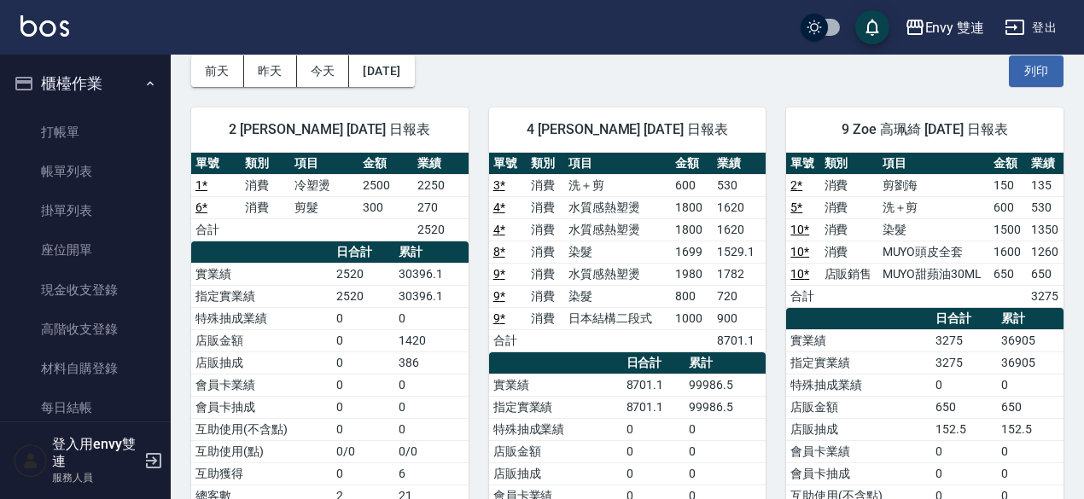
scroll to position [280, 0]
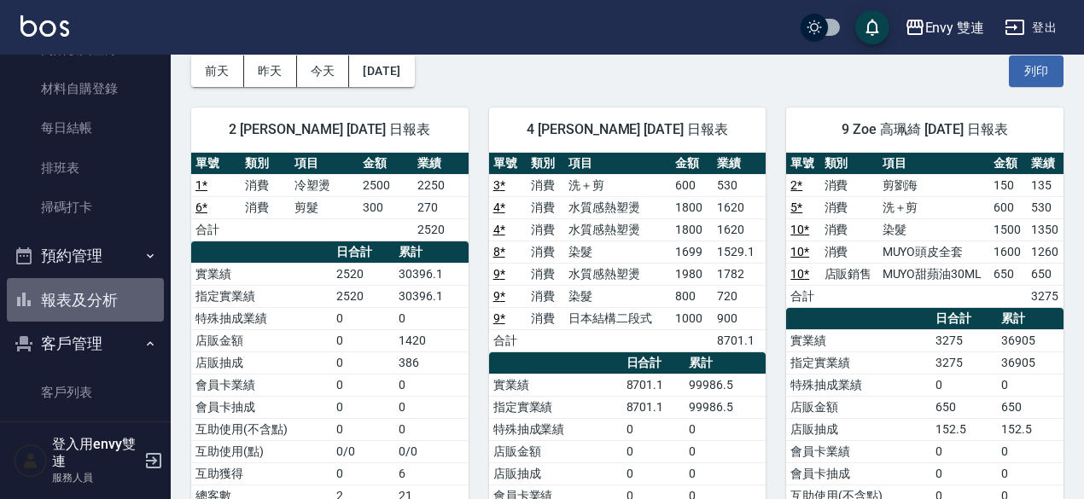
click at [124, 296] on button "報表及分析" at bounding box center [85, 300] width 157 height 44
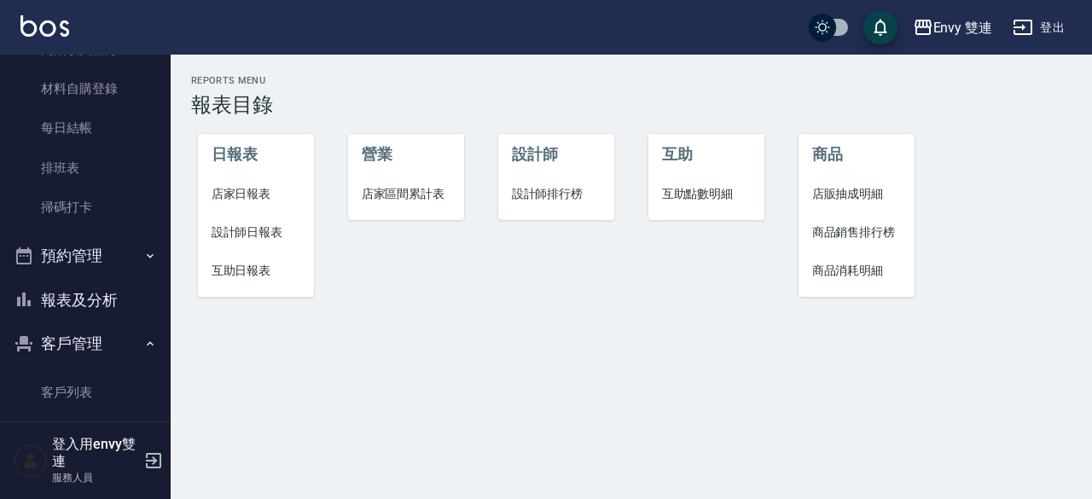
click at [244, 262] on span "互助日報表" at bounding box center [257, 271] width 90 height 18
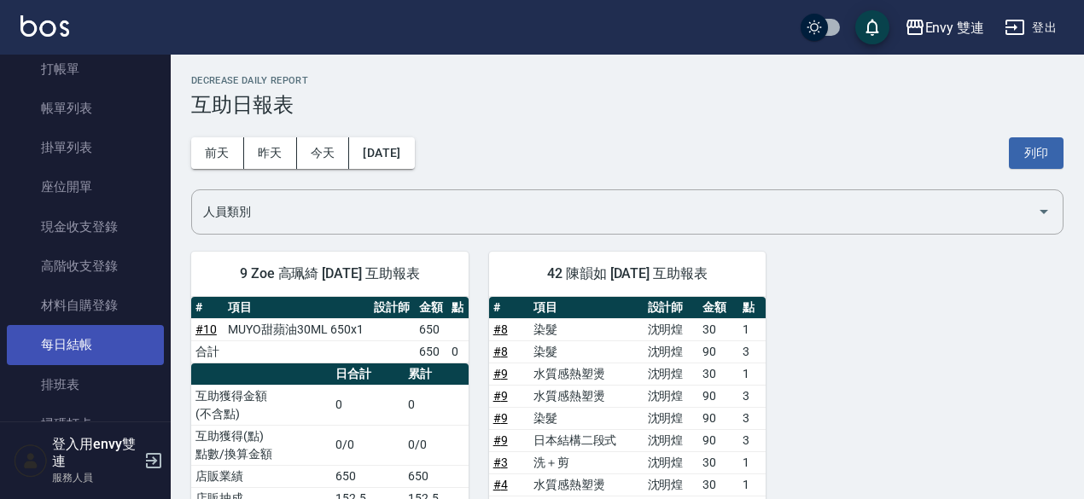
scroll to position [172, 0]
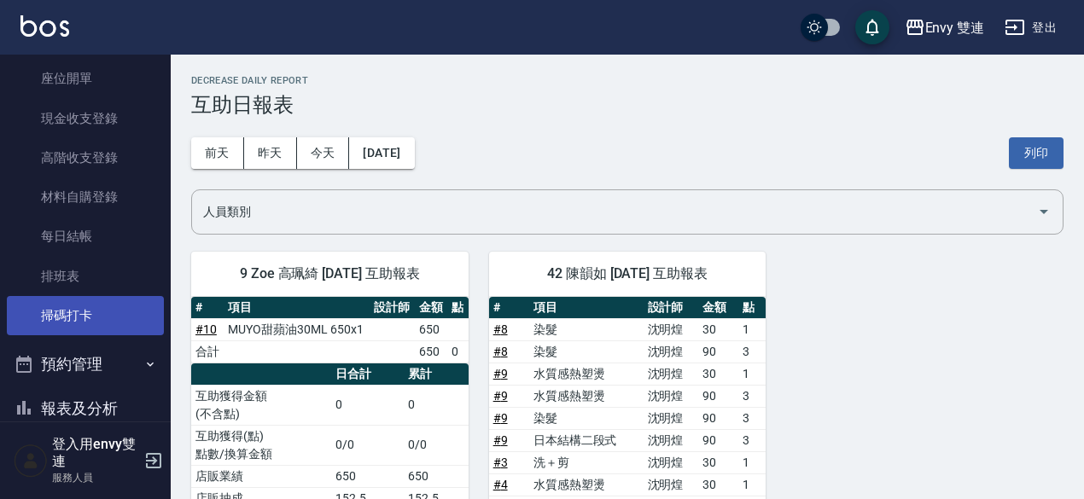
drag, startPoint x: 73, startPoint y: 343, endPoint x: 73, endPoint y: 325, distance: 17.9
click at [73, 325] on ul "櫃檯作業 打帳單 帳單列表 掛單列表 座位開單 現金收支登錄 高階收支登錄 材料自購登錄 每日結帳 排班表 掃碼打卡 預約管理 預約管理 單日預約紀錄 單週預…" at bounding box center [85, 314] width 157 height 862
click at [73, 325] on link "掃碼打卡" at bounding box center [85, 315] width 157 height 39
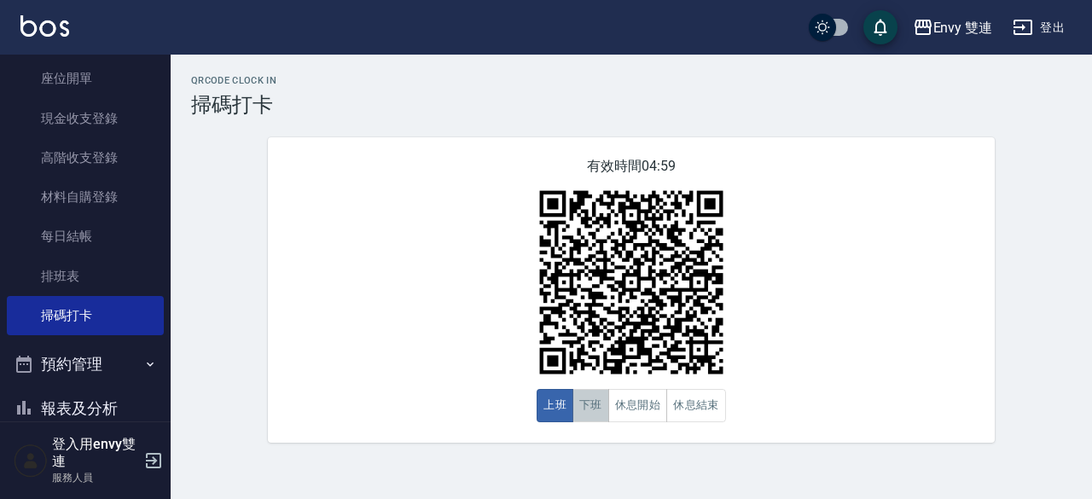
click at [577, 399] on button "下班" at bounding box center [591, 405] width 37 height 33
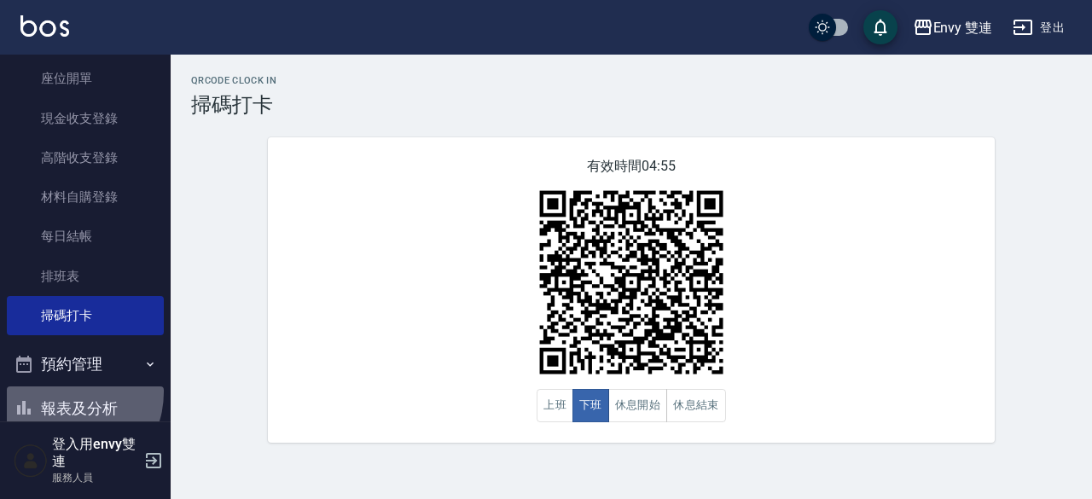
click at [65, 392] on button "報表及分析" at bounding box center [85, 409] width 157 height 44
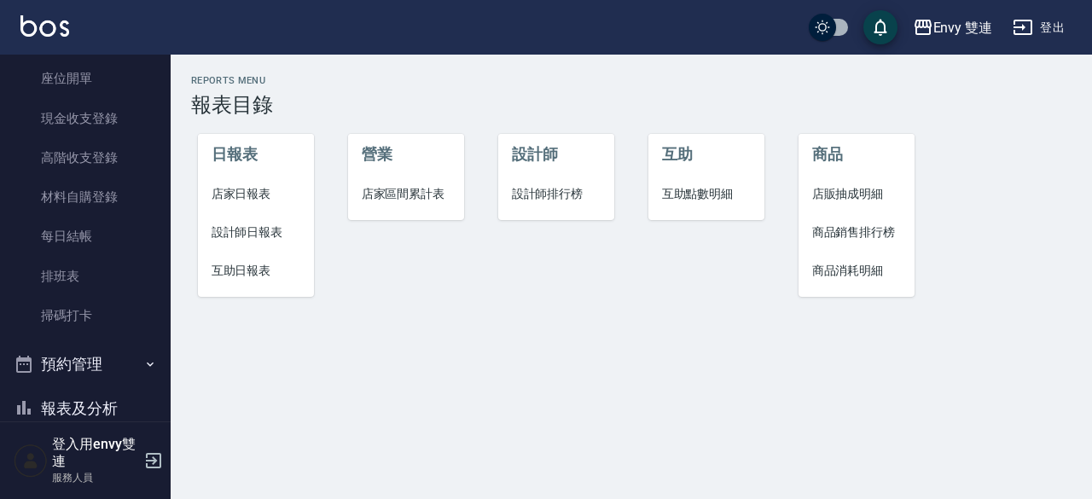
click at [248, 195] on span "店家日報表" at bounding box center [257, 194] width 90 height 18
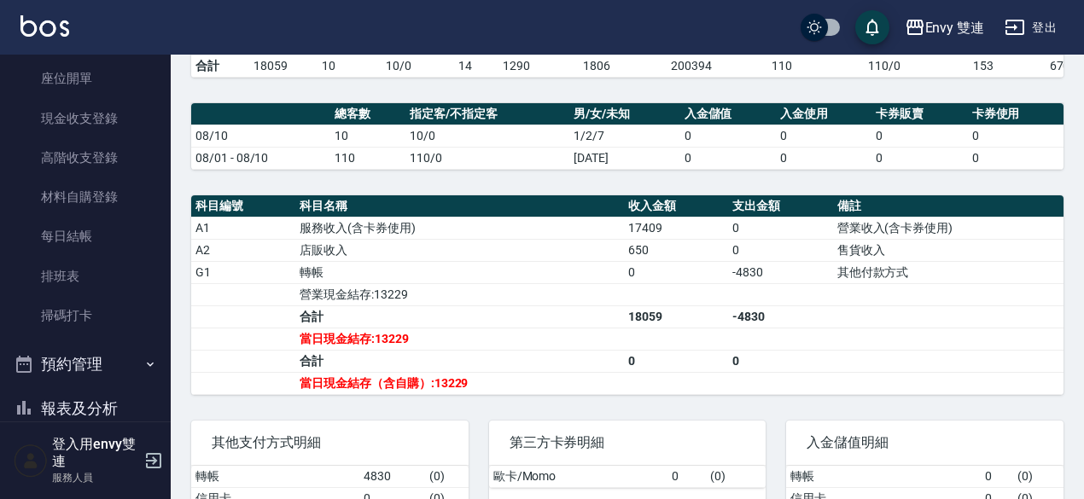
scroll to position [400, 0]
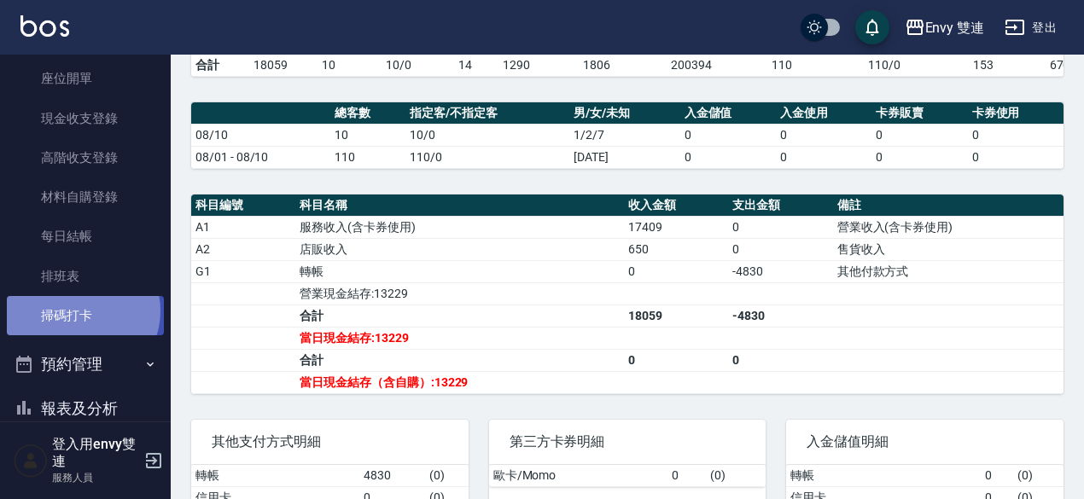
click at [79, 311] on link "掃碼打卡" at bounding box center [85, 315] width 157 height 39
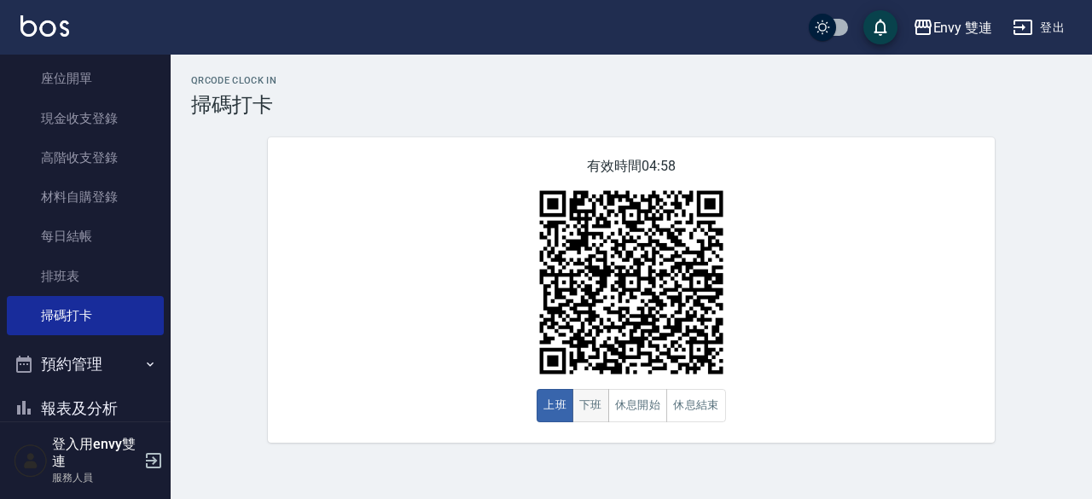
click at [597, 410] on button "下班" at bounding box center [591, 405] width 37 height 33
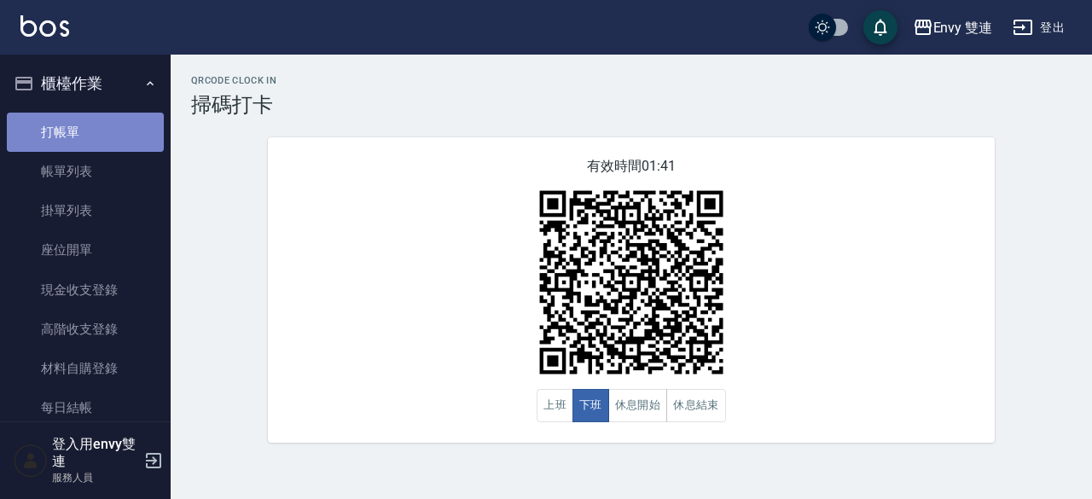
click at [90, 149] on link "打帳單" at bounding box center [85, 132] width 157 height 39
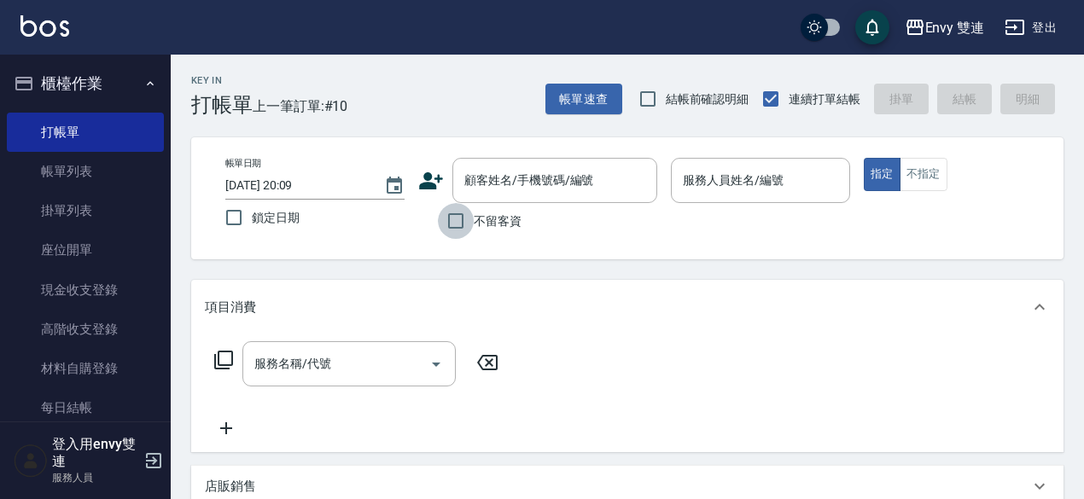
click at [457, 228] on input "不留客資" at bounding box center [456, 221] width 36 height 36
checkbox input "true"
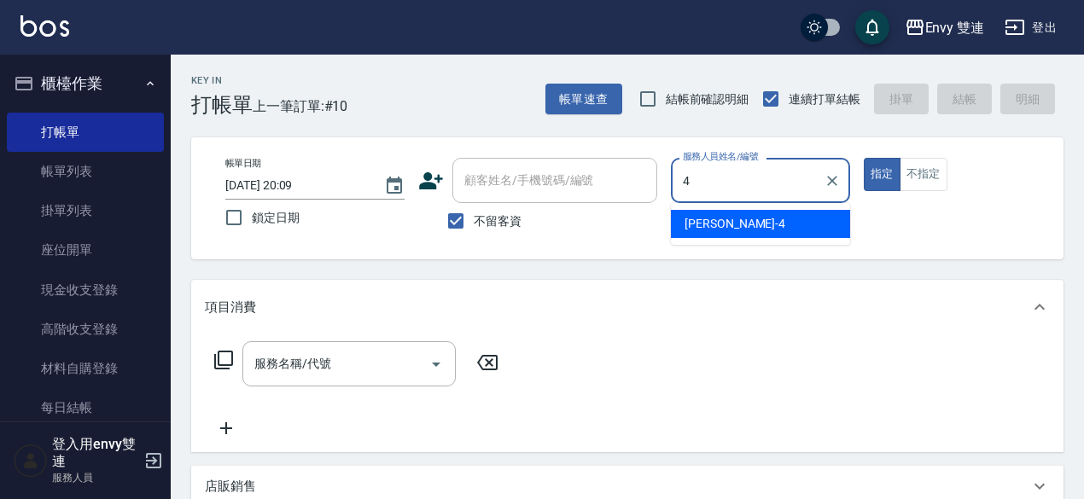
type input "[PERSON_NAME]-4"
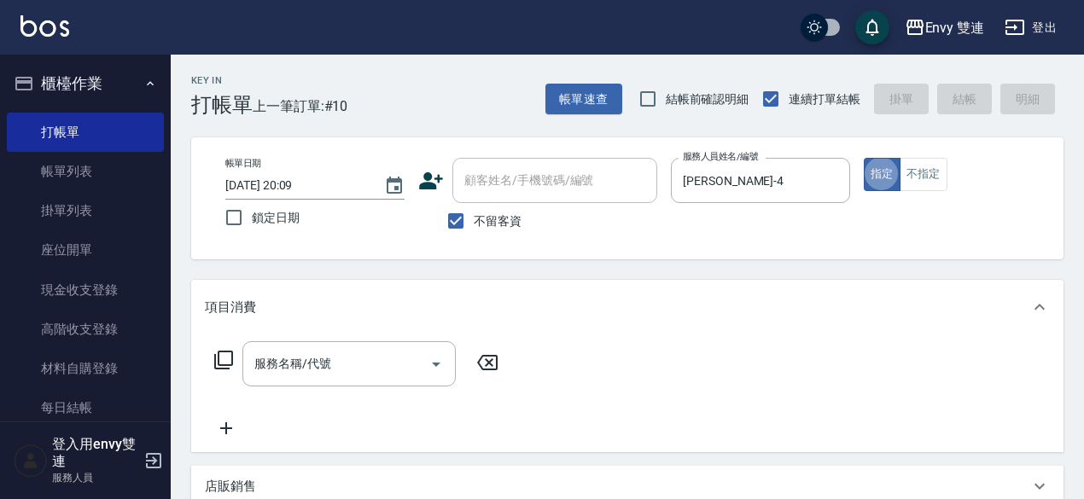
type button "true"
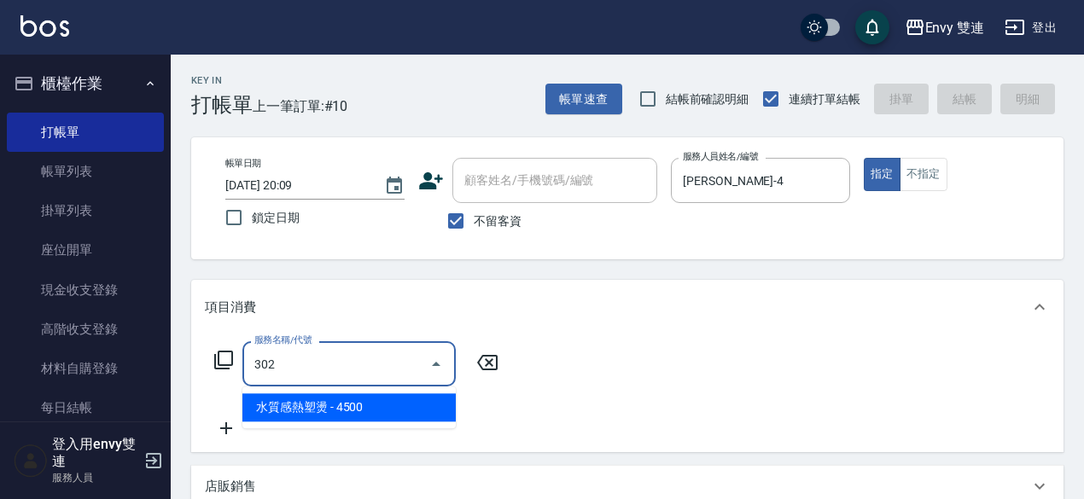
type input "水質感熱塑燙(302)"
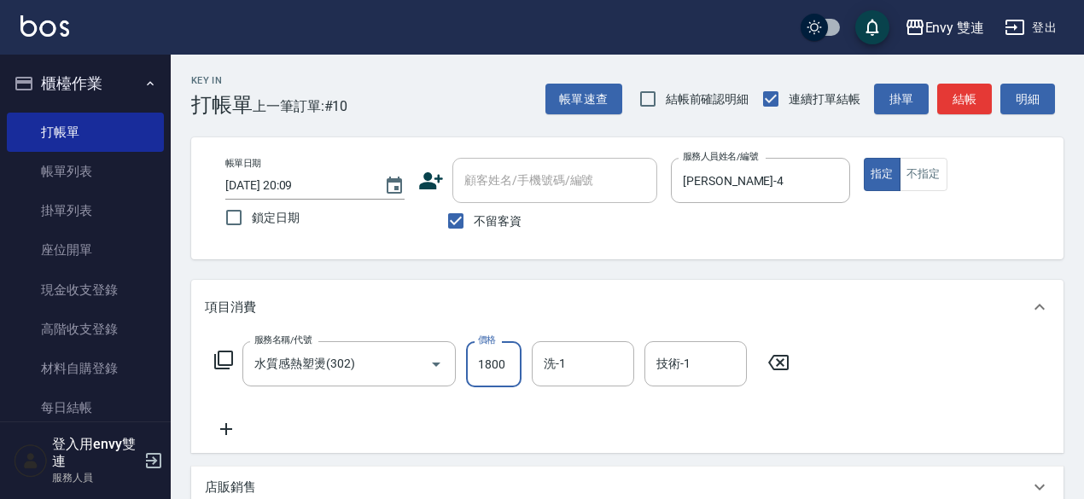
type input "1800"
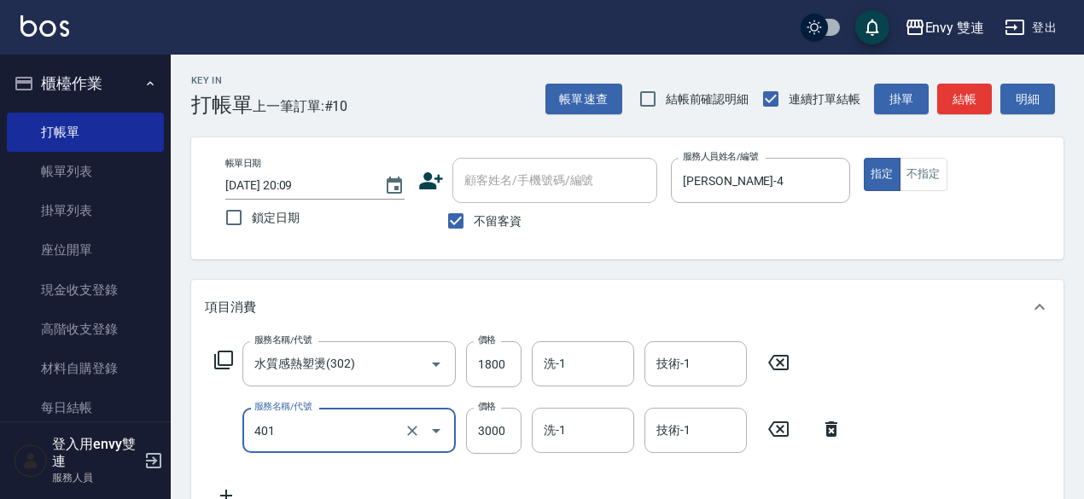
type input "染髮(401)"
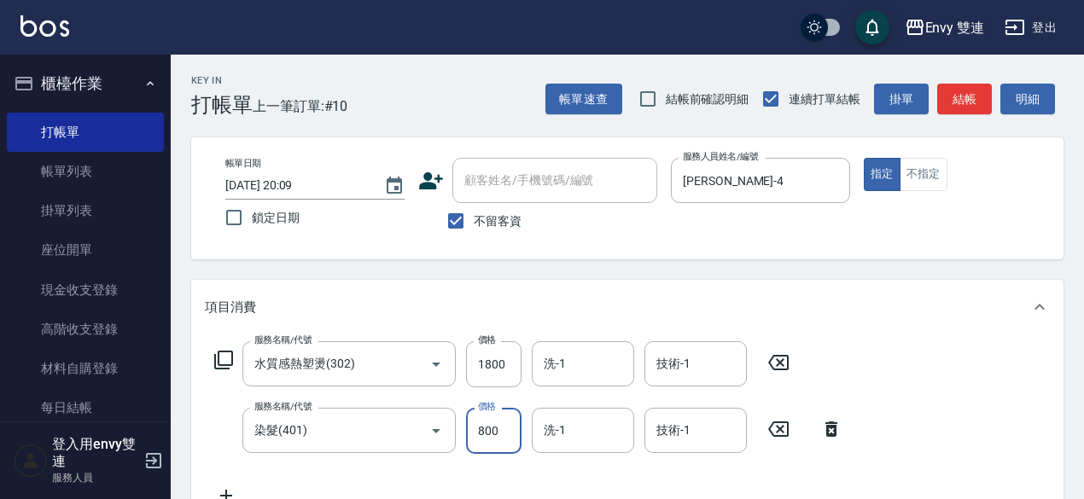
type input "800"
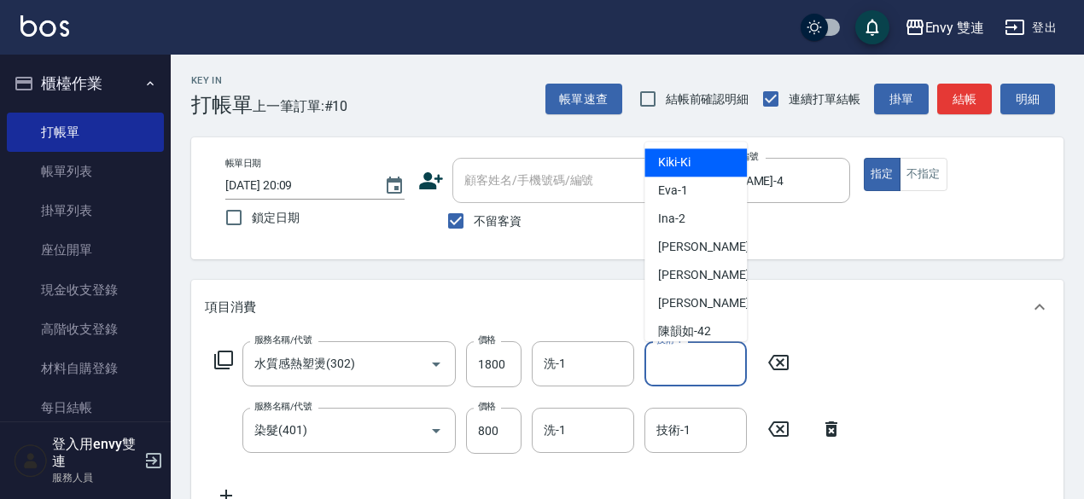
click at [678, 365] on input "技術-1" at bounding box center [695, 364] width 87 height 30
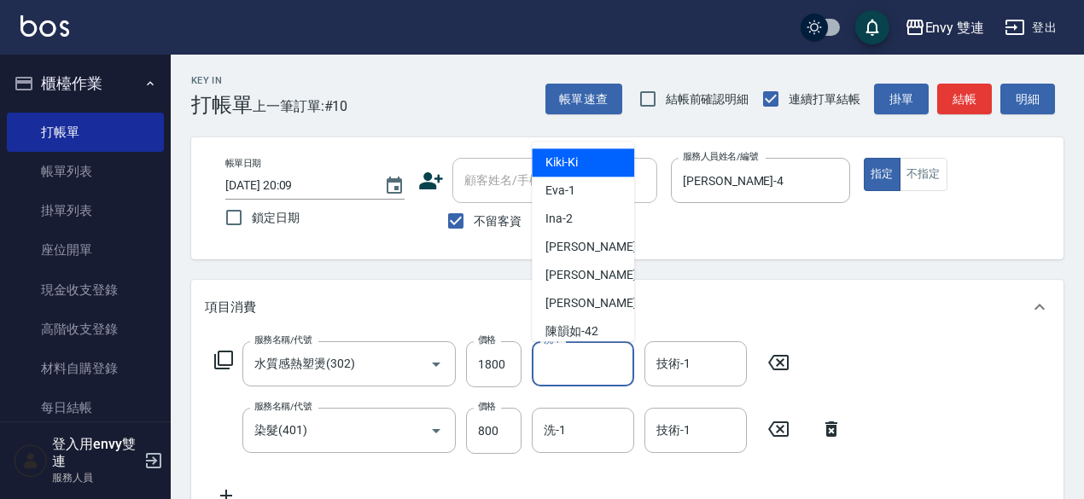
click at [606, 361] on input "洗-1" at bounding box center [582, 364] width 87 height 30
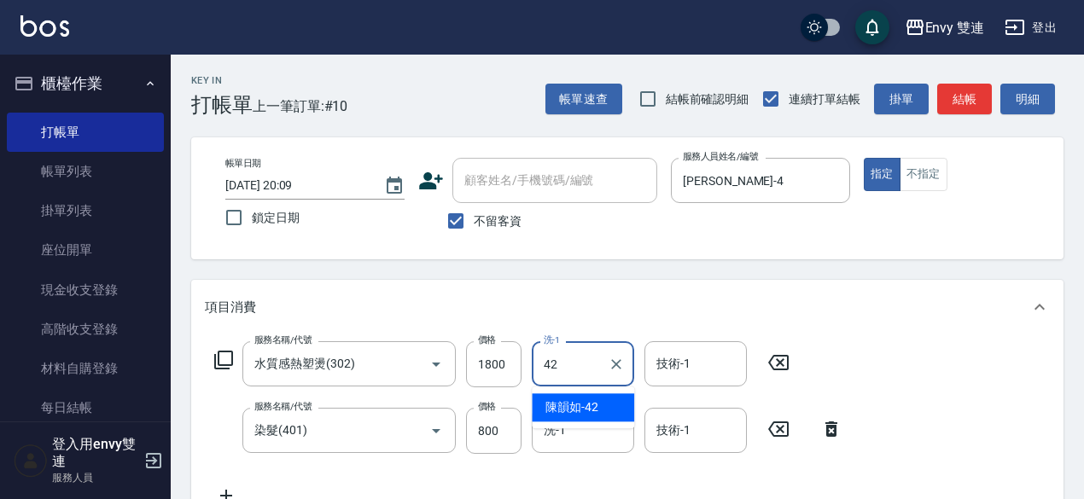
type input "陳韻如-42"
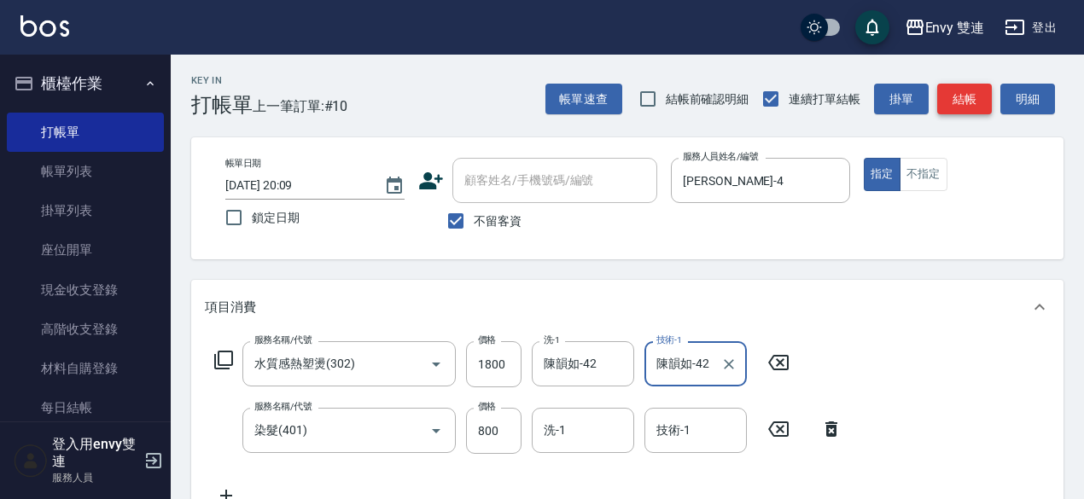
type input "陳韻如-42"
click at [961, 94] on button "結帳" at bounding box center [964, 100] width 55 height 32
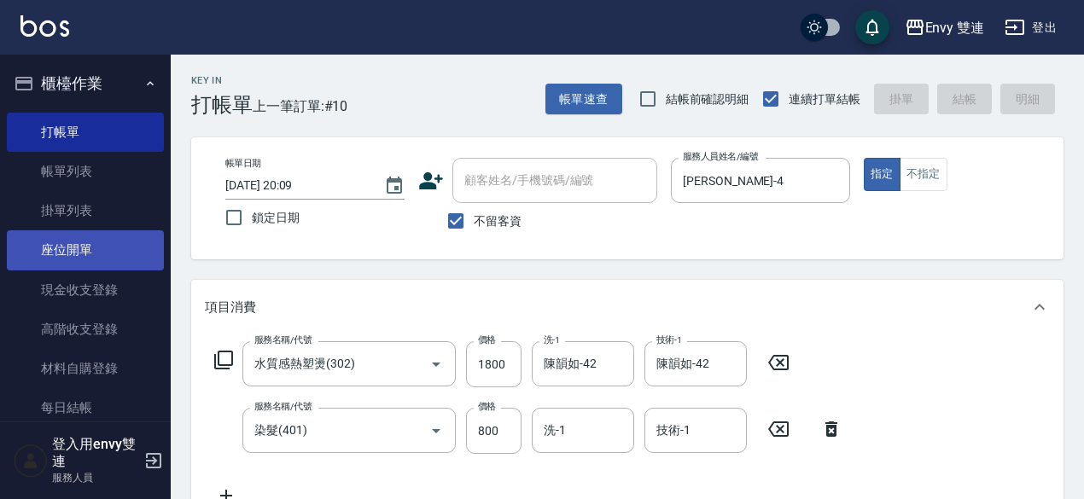
type input "[DATE] 20:12"
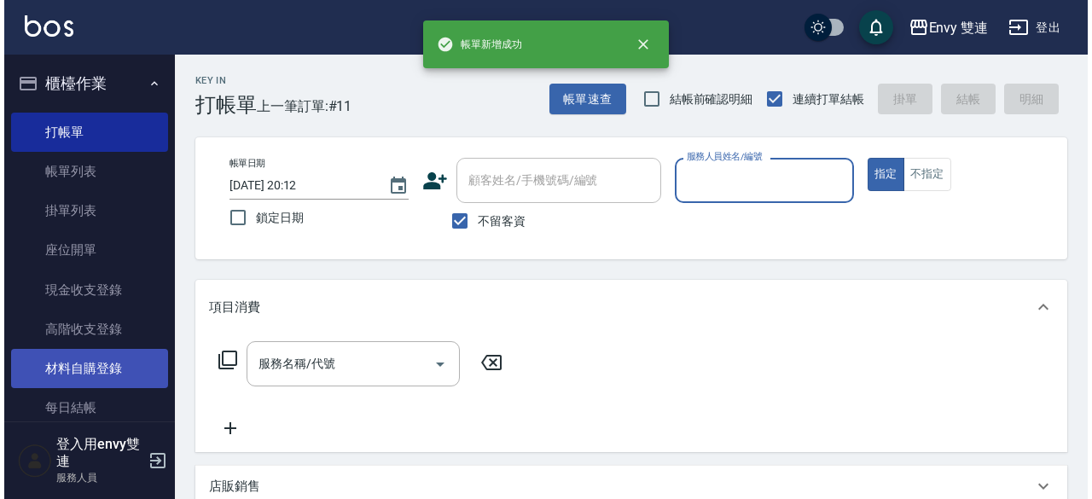
scroll to position [204, 0]
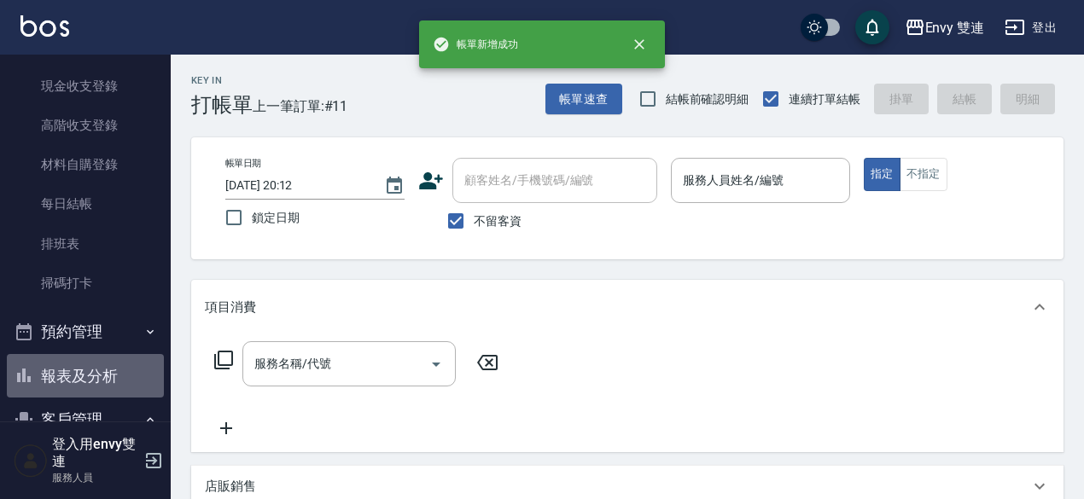
click at [106, 379] on button "報表及分析" at bounding box center [85, 376] width 157 height 44
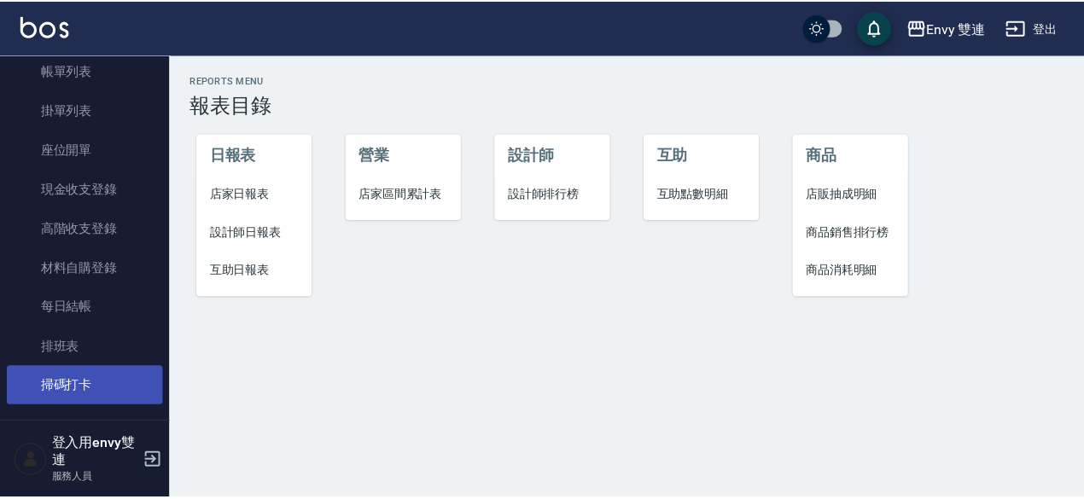
scroll to position [102, 0]
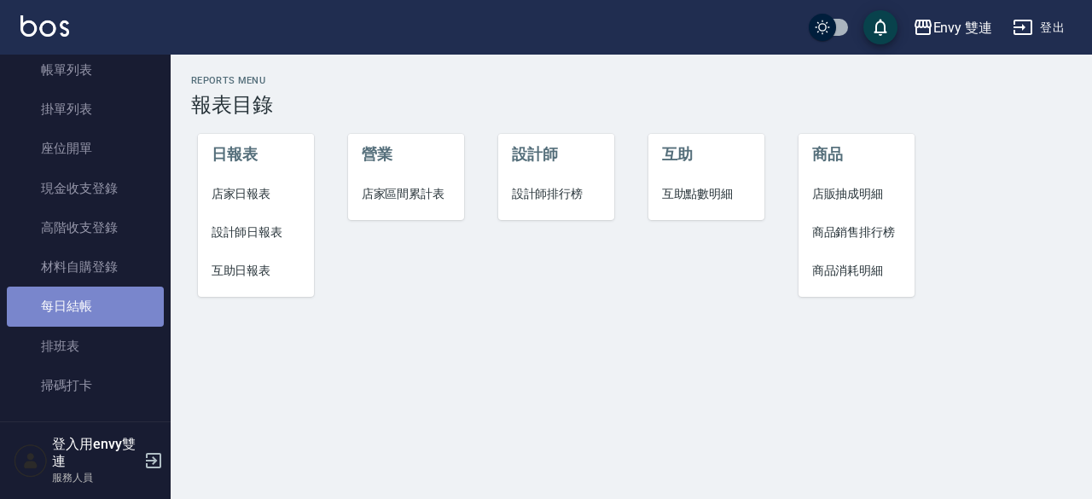
click at [90, 301] on link "每日結帳" at bounding box center [85, 306] width 157 height 39
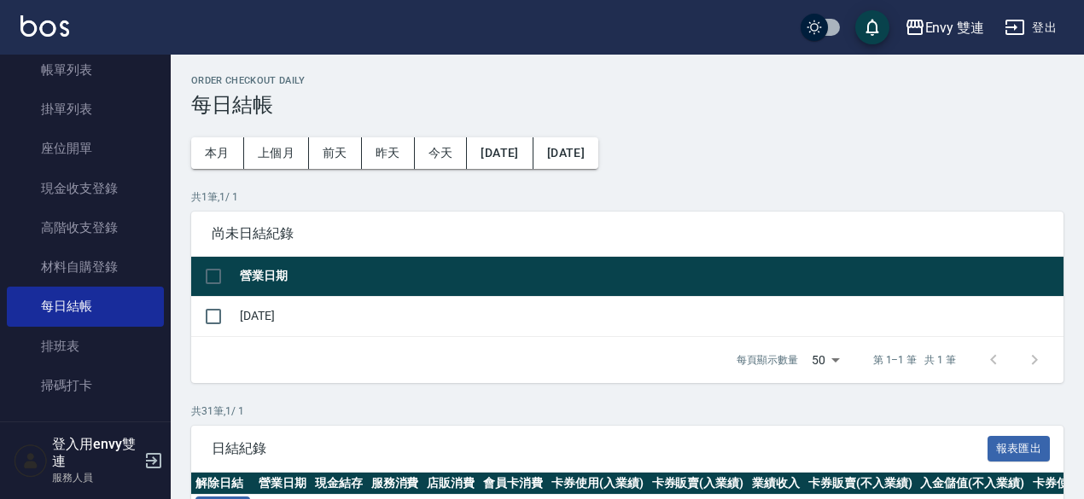
click at [265, 318] on td "[DATE]" at bounding box center [650, 316] width 828 height 40
click at [227, 313] on input "checkbox" at bounding box center [213, 317] width 36 height 36
checkbox input "true"
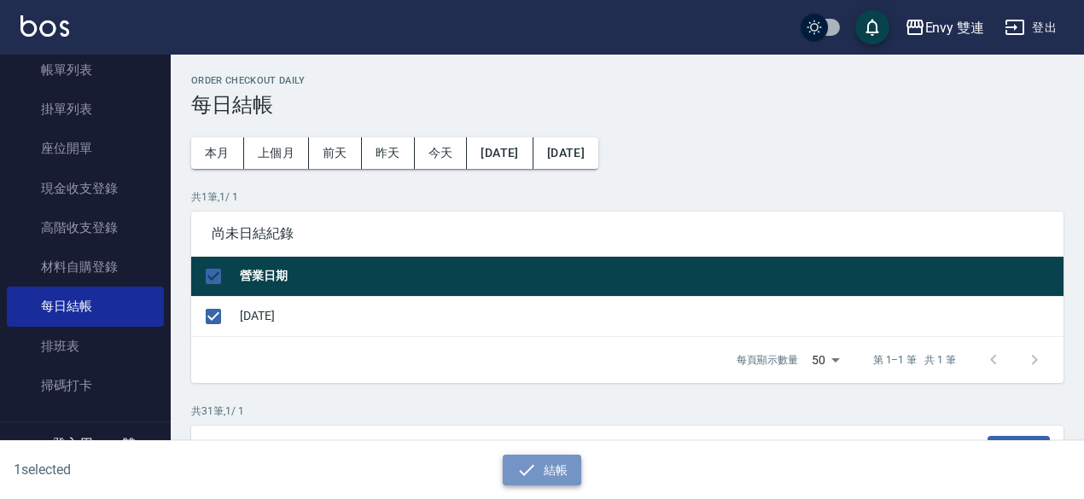
click at [537, 465] on button "結帳" at bounding box center [542, 471] width 79 height 32
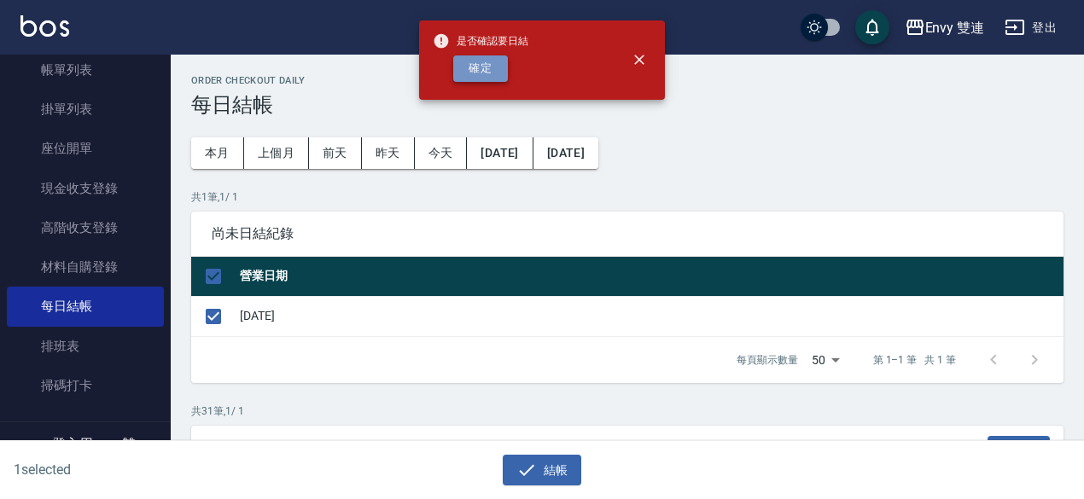
click at [497, 79] on button "確定" at bounding box center [480, 68] width 55 height 26
checkbox input "false"
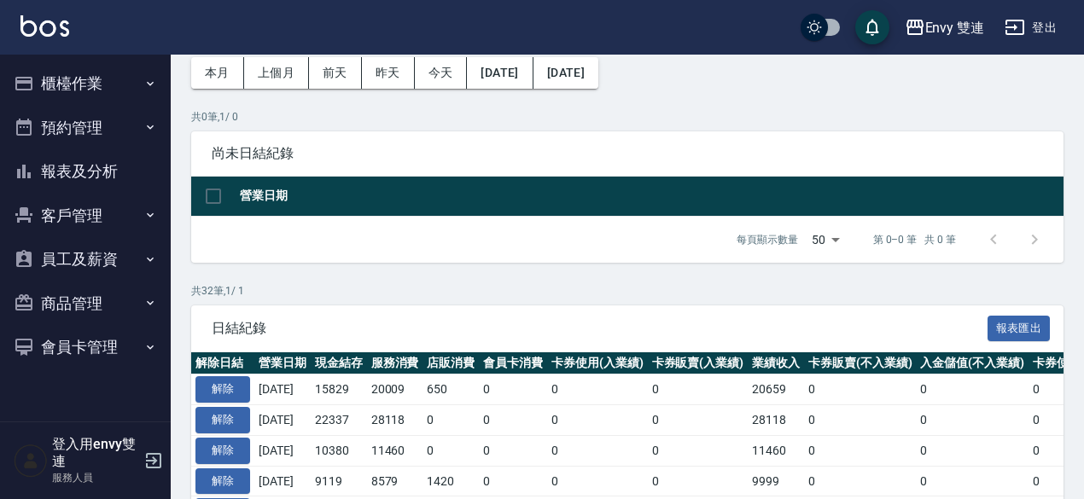
scroll to position [81, 0]
